Goal: Information Seeking & Learning: Learn about a topic

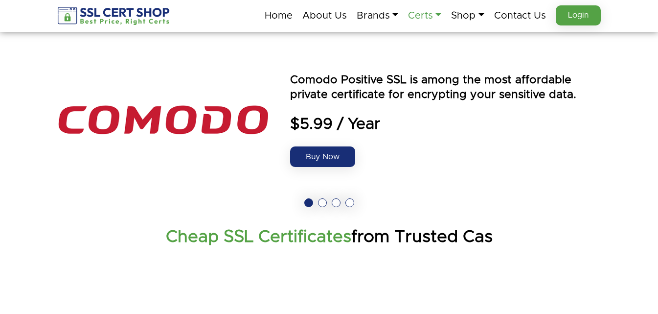
click at [415, 15] on link "Certs" at bounding box center [424, 15] width 33 height 21
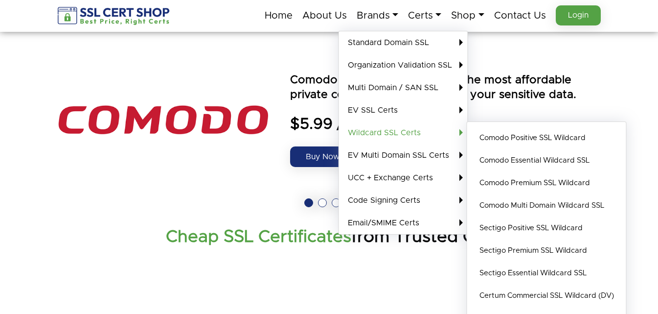
click at [361, 128] on link "Wildcard SSL Certs" at bounding box center [403, 132] width 129 height 23
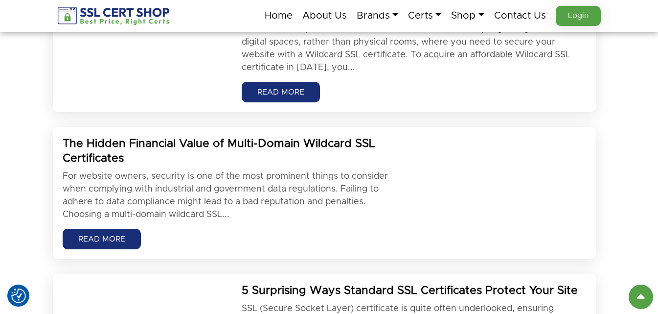
scroll to position [781, 0]
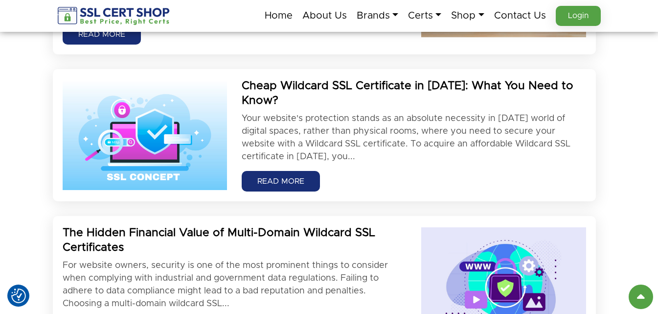
click at [374, 105] on h2 "Cheap Wildcard SSL Certificate in 2025: What You Need to Know?" at bounding box center [414, 93] width 344 height 29
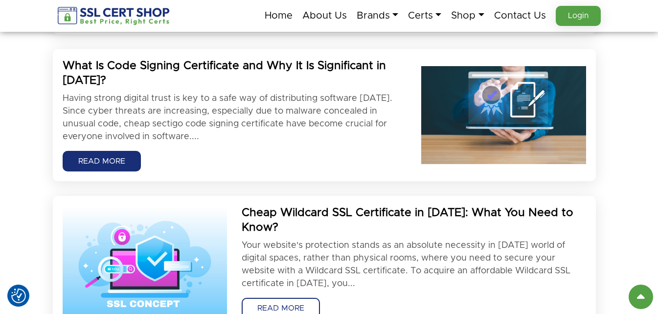
scroll to position [683, 0]
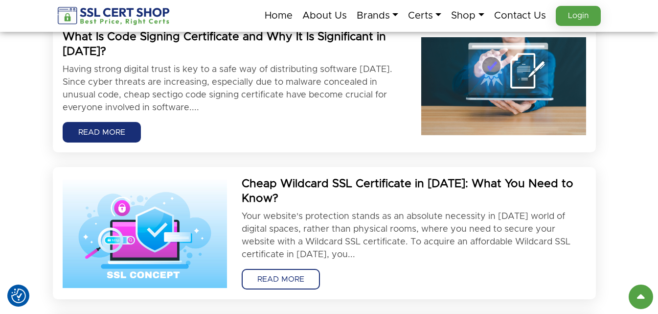
click at [273, 271] on link "READ MORE" at bounding box center [281, 279] width 78 height 21
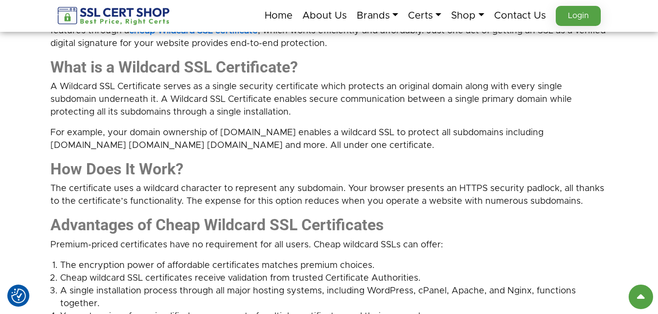
scroll to position [489, 0]
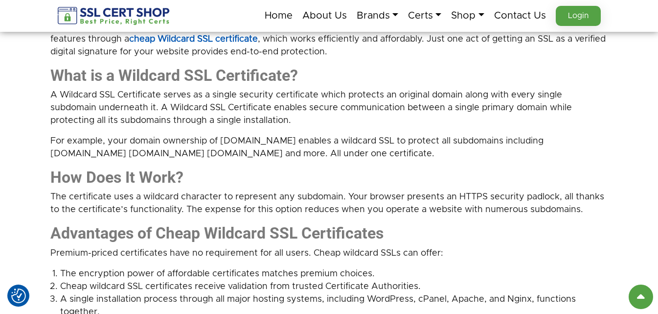
click at [182, 38] on strong "cheap Wildcard SSL certificate" at bounding box center [193, 39] width 129 height 9
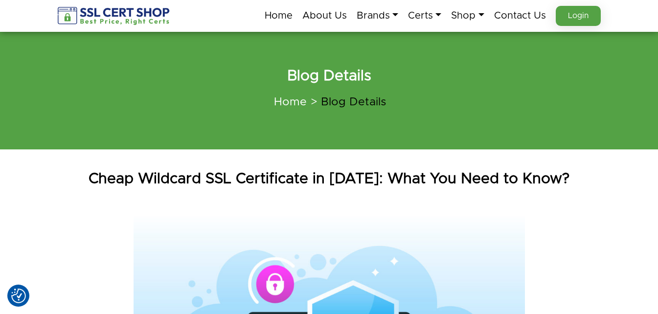
click at [222, 97] on ol "Home Blog Details" at bounding box center [329, 102] width 543 height 25
click at [423, 16] on link "Certs" at bounding box center [424, 15] width 33 height 21
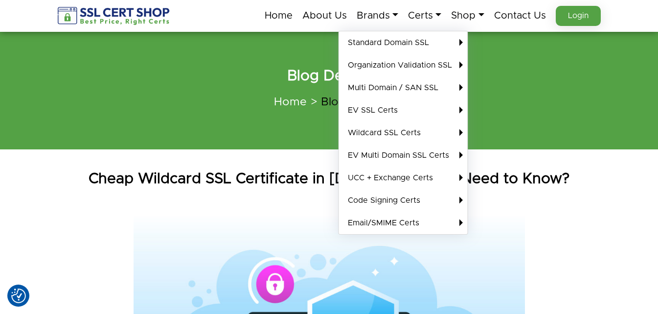
click at [363, 198] on link "Code Signing Certs" at bounding box center [403, 200] width 129 height 23
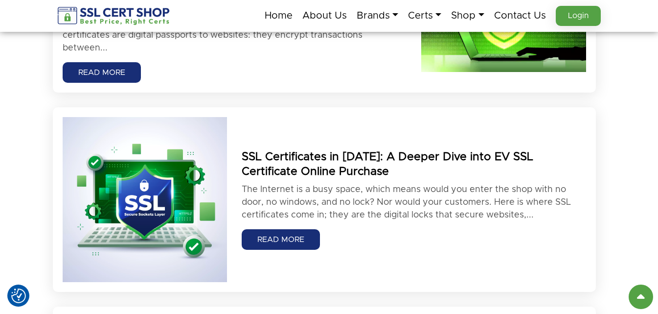
scroll to position [621, 0]
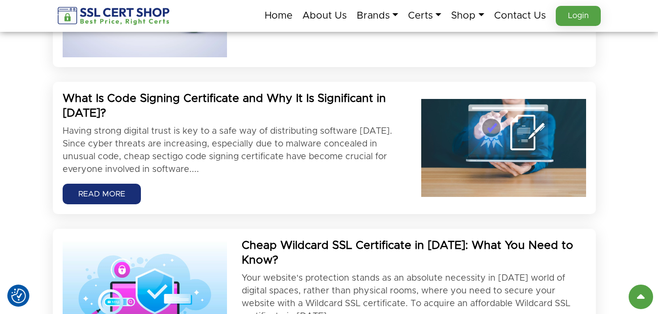
click at [204, 136] on p "Having strong digital trust is key to a safe way of distributing software today…" at bounding box center [235, 150] width 344 height 51
click at [96, 192] on link "READ MORE" at bounding box center [102, 194] width 78 height 21
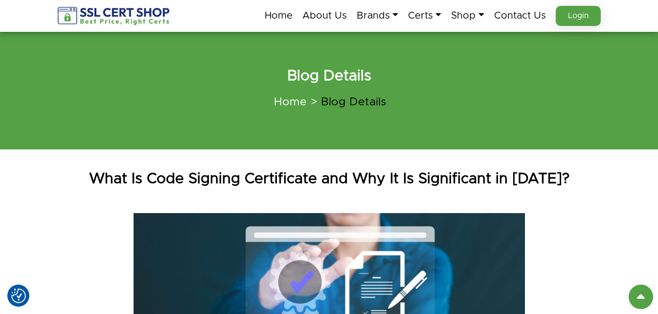
click at [95, 9] on img at bounding box center [114, 16] width 113 height 18
